Goal: Task Accomplishment & Management: Use online tool/utility

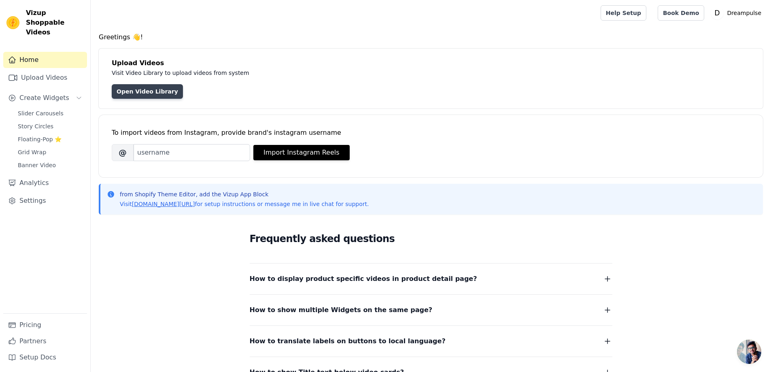
click at [150, 93] on link "Open Video Library" at bounding box center [147, 91] width 71 height 15
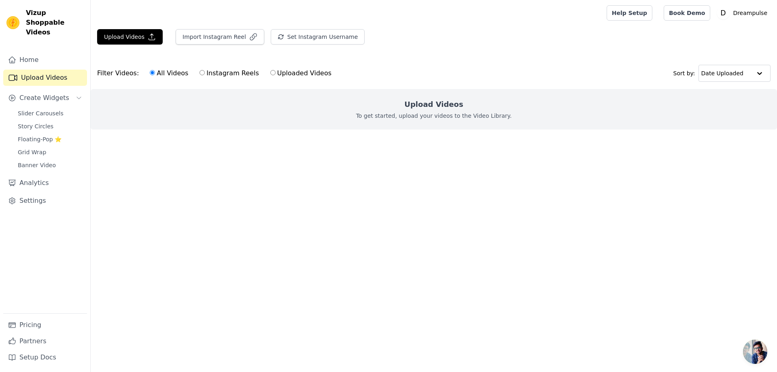
click at [435, 110] on div "Upload Videos To get started, upload your videos to the Video Library." at bounding box center [434, 109] width 686 height 40
click at [439, 102] on h2 "Upload Videos" at bounding box center [433, 104] width 59 height 11
click at [442, 116] on p "To get started, upload your videos to the Video Library." at bounding box center [434, 116] width 156 height 8
click at [136, 42] on button "Upload Videos" at bounding box center [130, 36] width 66 height 15
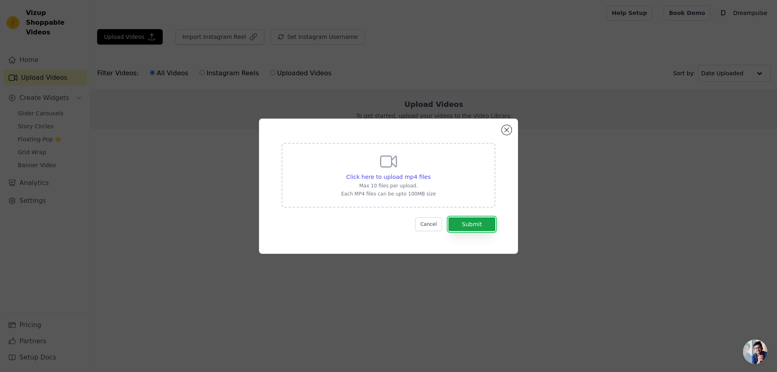
drag, startPoint x: 464, startPoint y: 223, endPoint x: 415, endPoint y: 195, distance: 56.3
click at [421, 210] on form "Click here to upload mp4 files Max 10 files per upload. Each MP4 files can be u…" at bounding box center [389, 187] width 214 height 88
click at [397, 168] on icon at bounding box center [388, 161] width 19 height 19
click at [430, 172] on input "Click here to upload mp4 files Max 10 files per upload. Each MP4 files can be u…" at bounding box center [430, 172] width 0 height 0
type input "C:\fakepath\1.mp4"
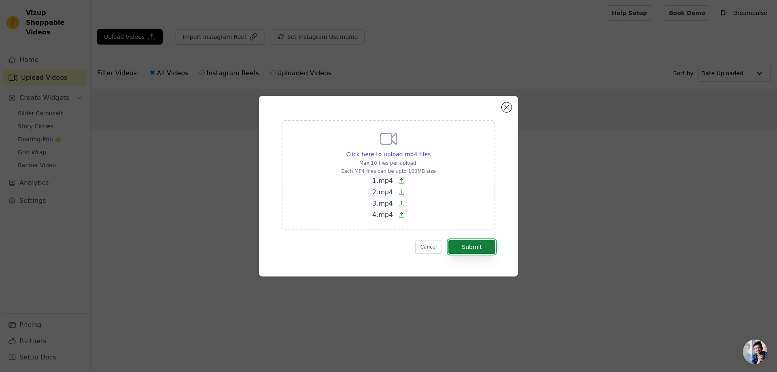
click at [464, 250] on button "Submit" at bounding box center [471, 247] width 47 height 14
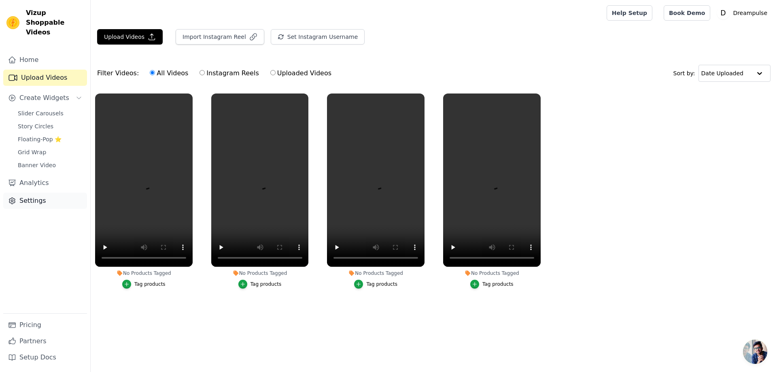
click at [36, 193] on link "Settings" at bounding box center [45, 201] width 84 height 16
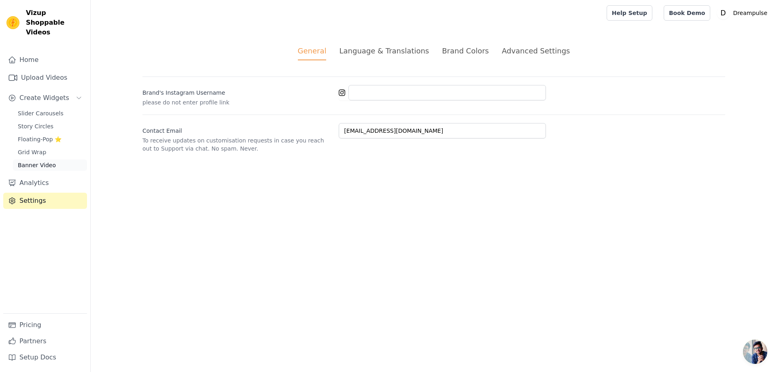
click at [38, 161] on span "Banner Video" at bounding box center [37, 165] width 38 height 8
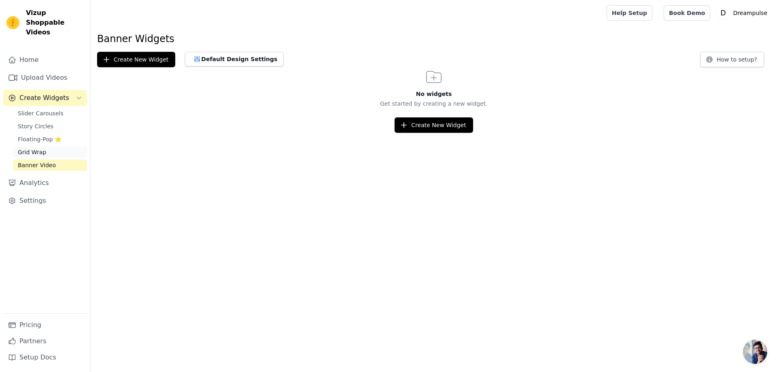
click at [38, 148] on span "Grid Wrap" at bounding box center [32, 152] width 28 height 8
click at [44, 135] on span "Floating-Pop ⭐" at bounding box center [40, 139] width 44 height 8
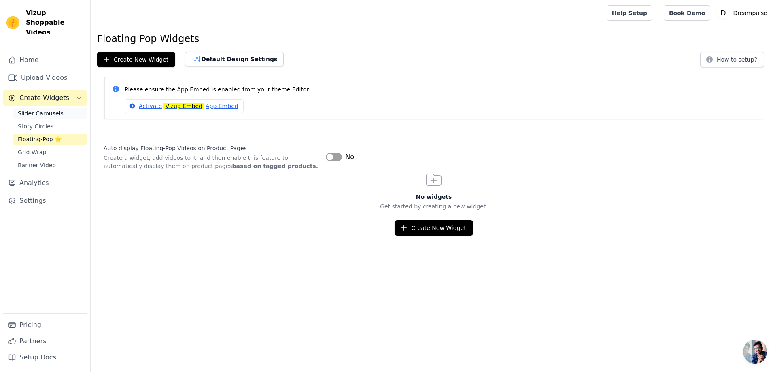
click at [42, 109] on span "Slider Carousels" at bounding box center [41, 113] width 46 height 8
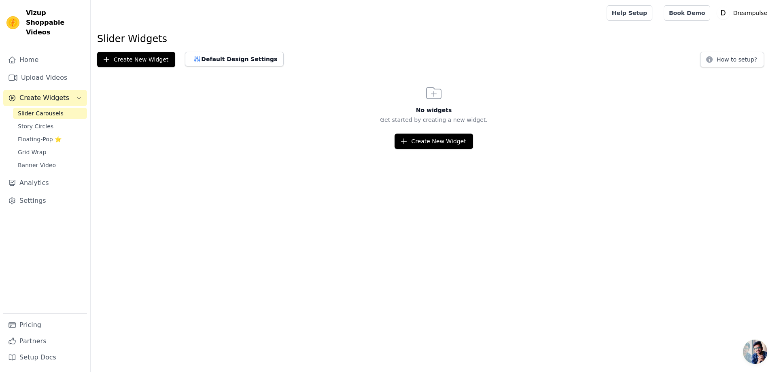
click at [46, 93] on span "Create Widgets" at bounding box center [44, 98] width 50 height 10
click at [49, 93] on span "Create Widgets" at bounding box center [44, 98] width 50 height 10
click at [44, 109] on span "Slider Carousels" at bounding box center [41, 113] width 46 height 8
click at [435, 143] on button "Create New Widget" at bounding box center [433, 140] width 78 height 15
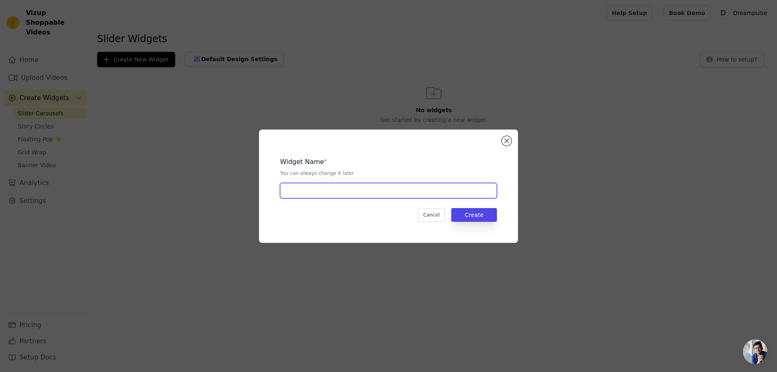
click at [401, 188] on input "text" at bounding box center [388, 190] width 217 height 15
type input "Testimonios"
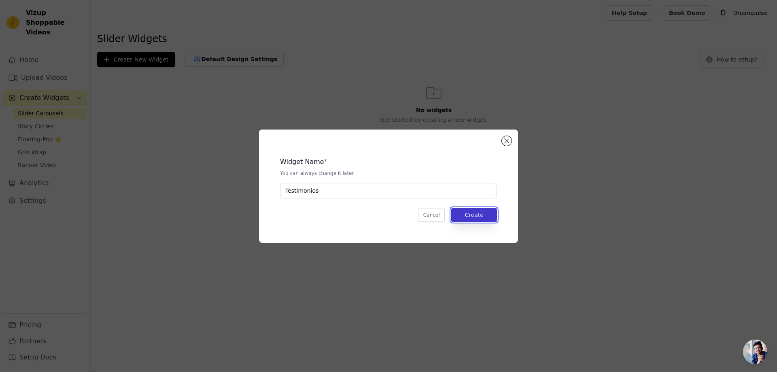
click at [485, 214] on button "Create" at bounding box center [474, 215] width 46 height 14
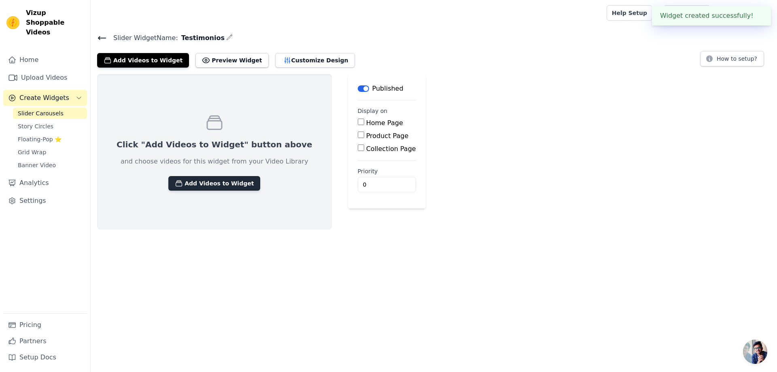
click at [204, 184] on button "Add Videos to Widget" at bounding box center [214, 183] width 92 height 15
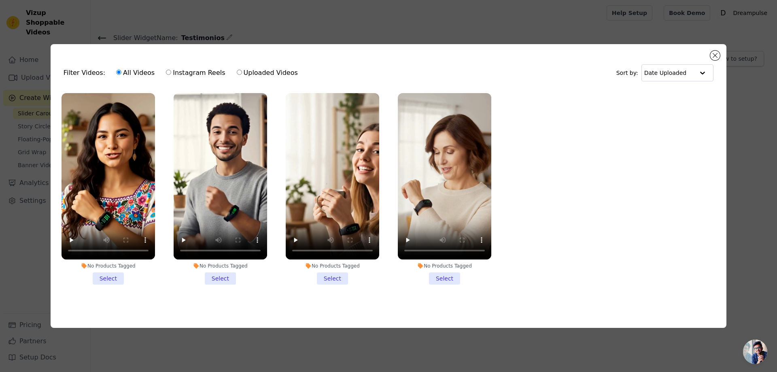
click at [114, 273] on li "No Products Tagged Select" at bounding box center [107, 188] width 93 height 191
click at [0, 0] on input "No Products Tagged Select" at bounding box center [0, 0] width 0 height 0
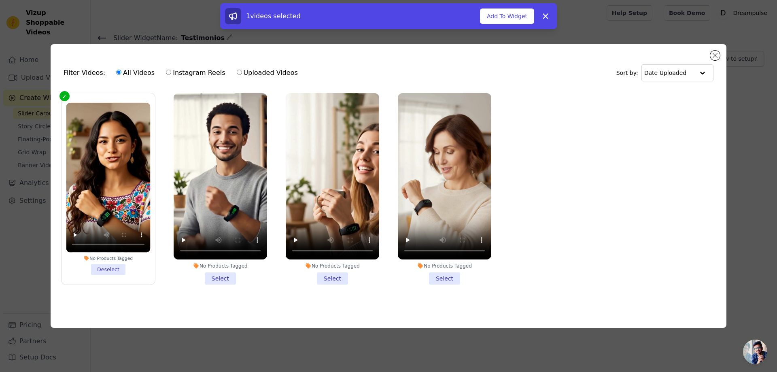
click at [230, 273] on li "No Products Tagged Select" at bounding box center [220, 188] width 93 height 191
click at [0, 0] on input "No Products Tagged Select" at bounding box center [0, 0] width 0 height 0
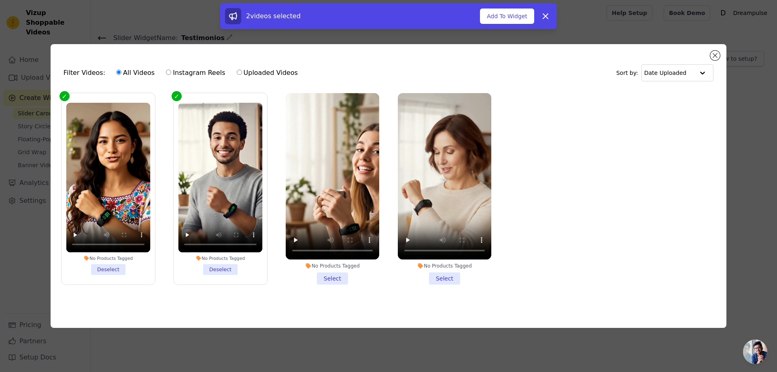
drag, startPoint x: 326, startPoint y: 276, endPoint x: 376, endPoint y: 280, distance: 49.9
click at [326, 276] on li "No Products Tagged Select" at bounding box center [332, 188] width 93 height 191
click at [445, 279] on li "No Products Tagged Select" at bounding box center [444, 188] width 93 height 191
click at [0, 0] on input "No Products Tagged Select" at bounding box center [0, 0] width 0 height 0
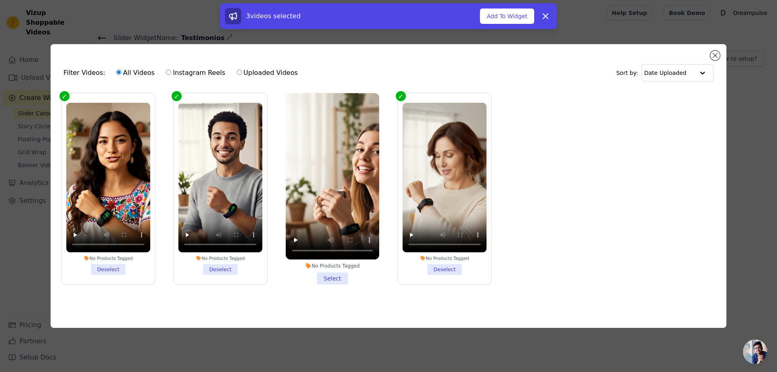
click at [335, 279] on li "No Products Tagged Select" at bounding box center [332, 188] width 93 height 191
click at [0, 0] on input "No Products Tagged Select" at bounding box center [0, 0] width 0 height 0
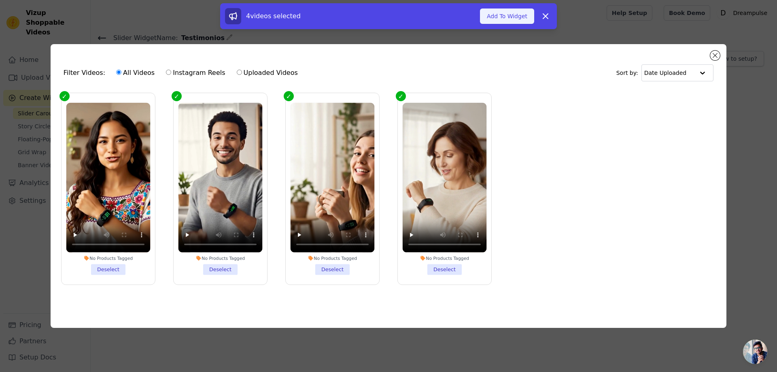
click at [518, 15] on button "Add To Widget" at bounding box center [507, 15] width 54 height 15
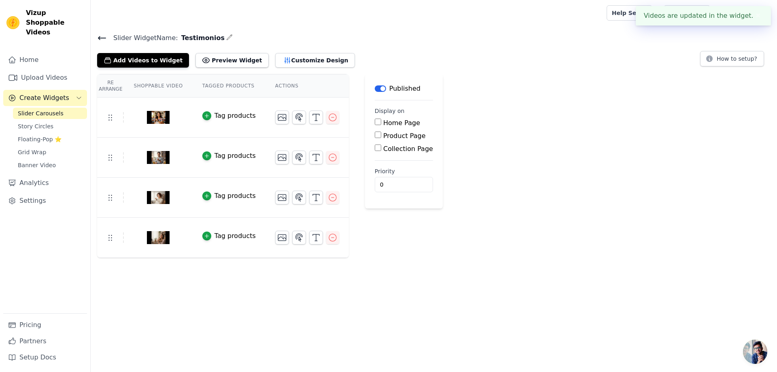
click at [375, 122] on input "Home Page" at bounding box center [378, 122] width 6 height 6
checkbox input "true"
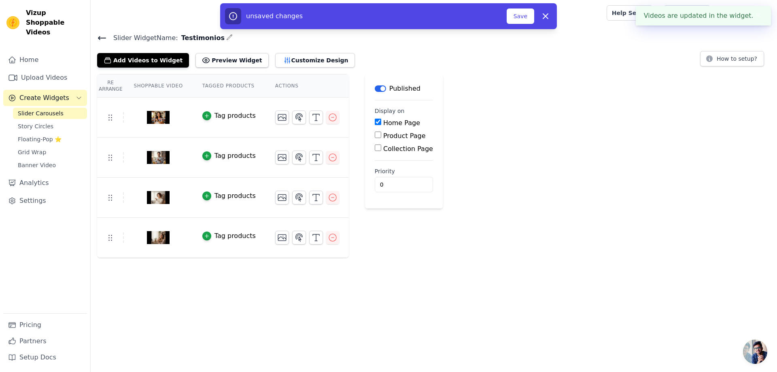
click at [375, 131] on input "Product Page" at bounding box center [378, 134] width 6 height 6
checkbox input "true"
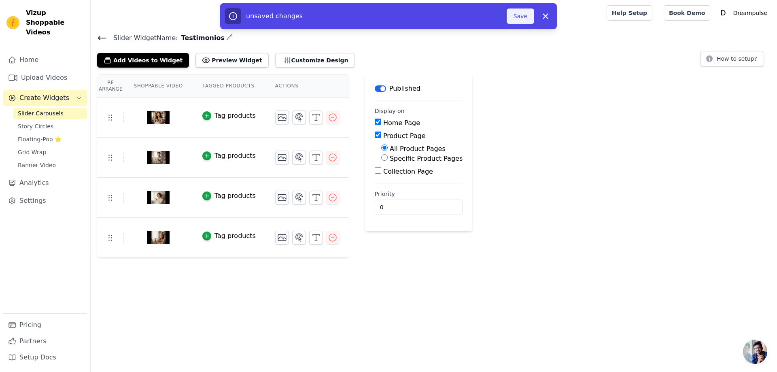
click at [526, 17] on button "Save" at bounding box center [520, 15] width 28 height 15
